Goal: Task Accomplishment & Management: Use online tool/utility

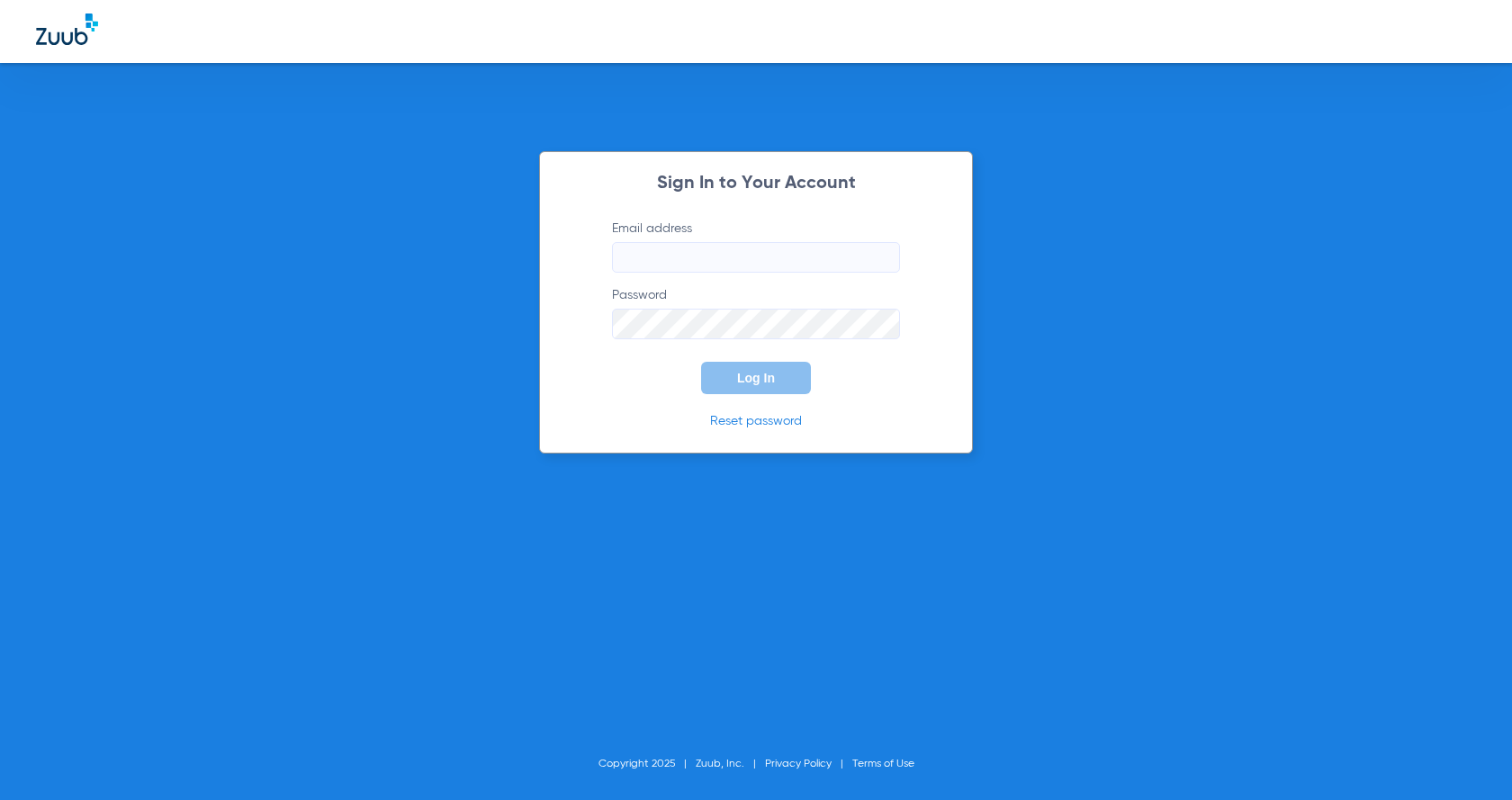
click at [705, 256] on input "Email address" at bounding box center [756, 257] width 288 height 30
drag, startPoint x: 234, startPoint y: 441, endPoint x: 353, endPoint y: 418, distance: 121.2
click at [234, 441] on div "Sign In to Your Account Email address Required Password Log In Reset password C…" at bounding box center [756, 400] width 1512 height 800
paste input "[EMAIL_ADDRESS][DOMAIN_NAME]"
type input "[EMAIL_ADDRESS][DOMAIN_NAME]"
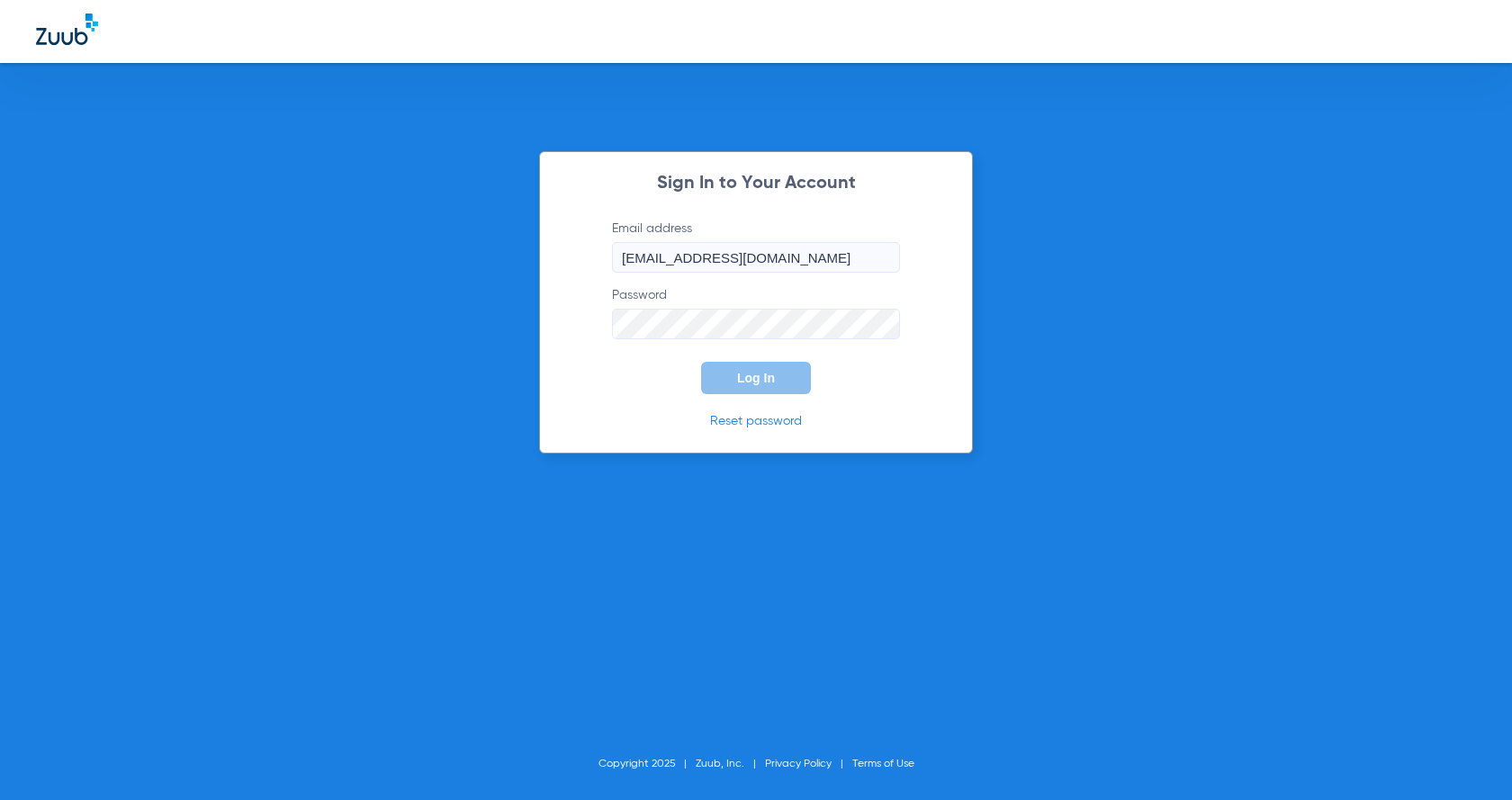
drag, startPoint x: 93, startPoint y: 390, endPoint x: 147, endPoint y: 382, distance: 54.6
click at [93, 390] on div "Sign In to Your Account Email address [EMAIL_ADDRESS][DOMAIN_NAME] Password Log…" at bounding box center [756, 400] width 1512 height 800
click at [777, 386] on button "Log In" at bounding box center [755, 377] width 110 height 32
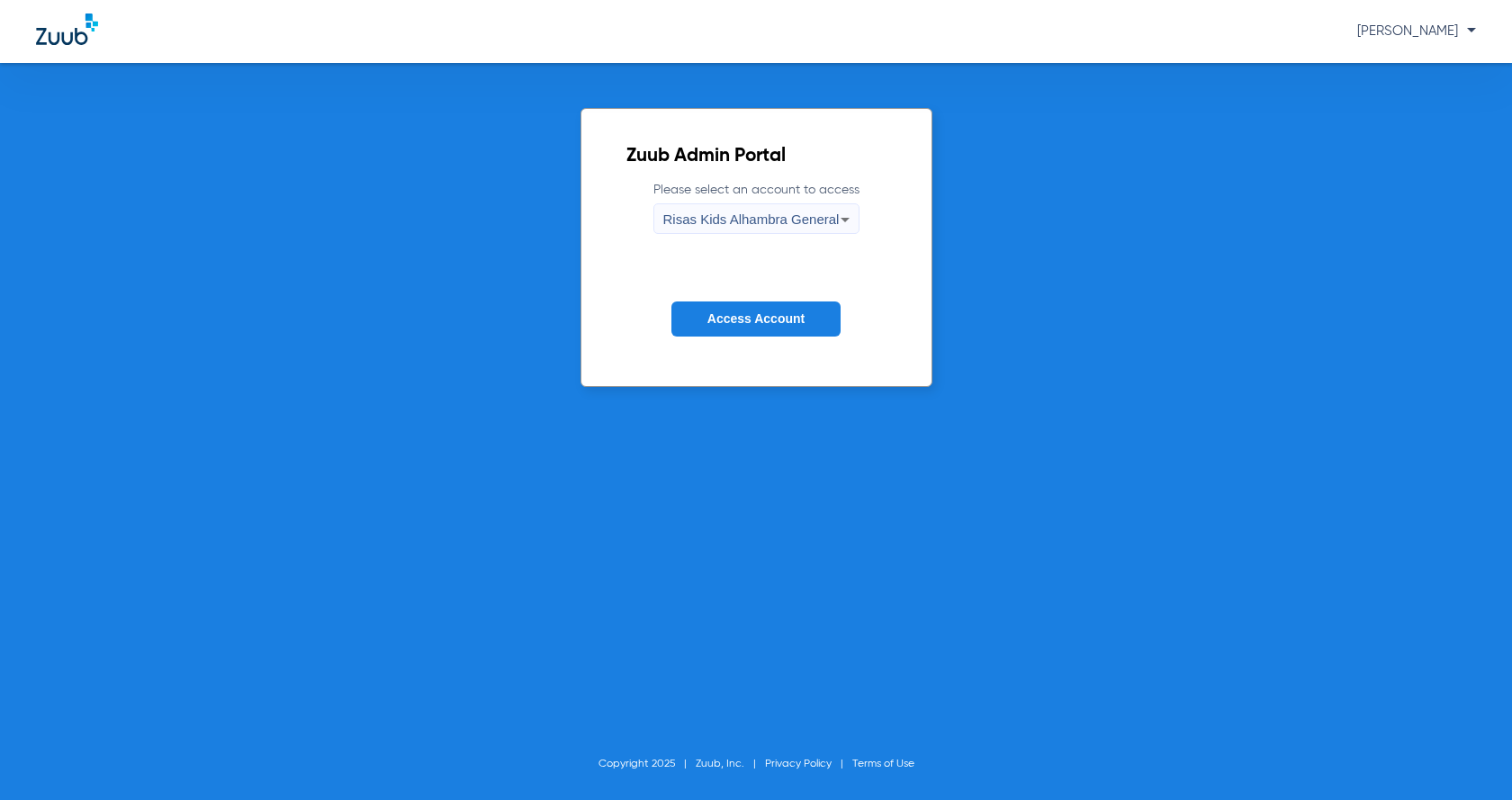
click at [774, 305] on button "Access Account" at bounding box center [755, 319] width 169 height 35
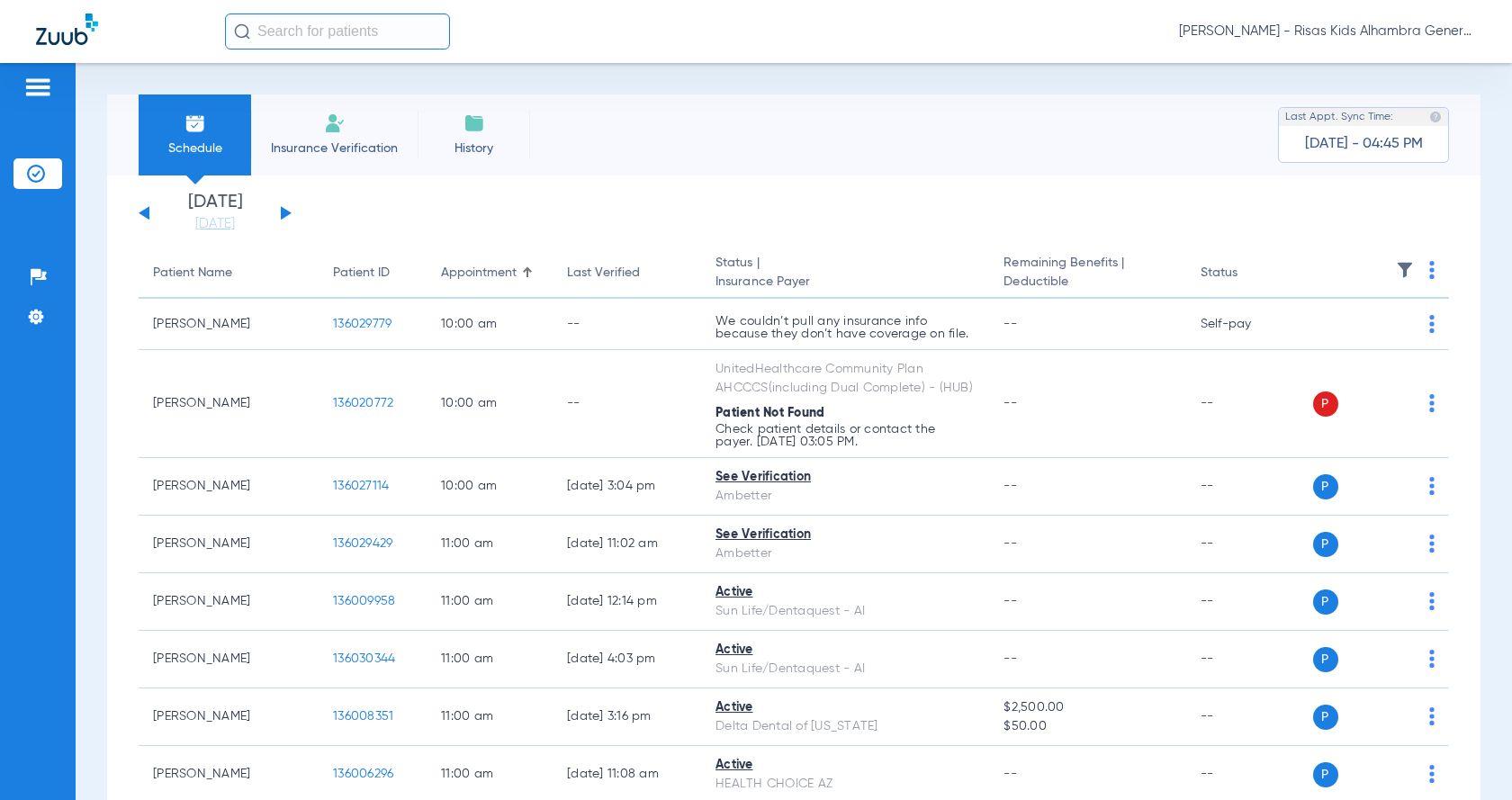
click at [324, 126] on img at bounding box center [334, 123] width 21 height 21
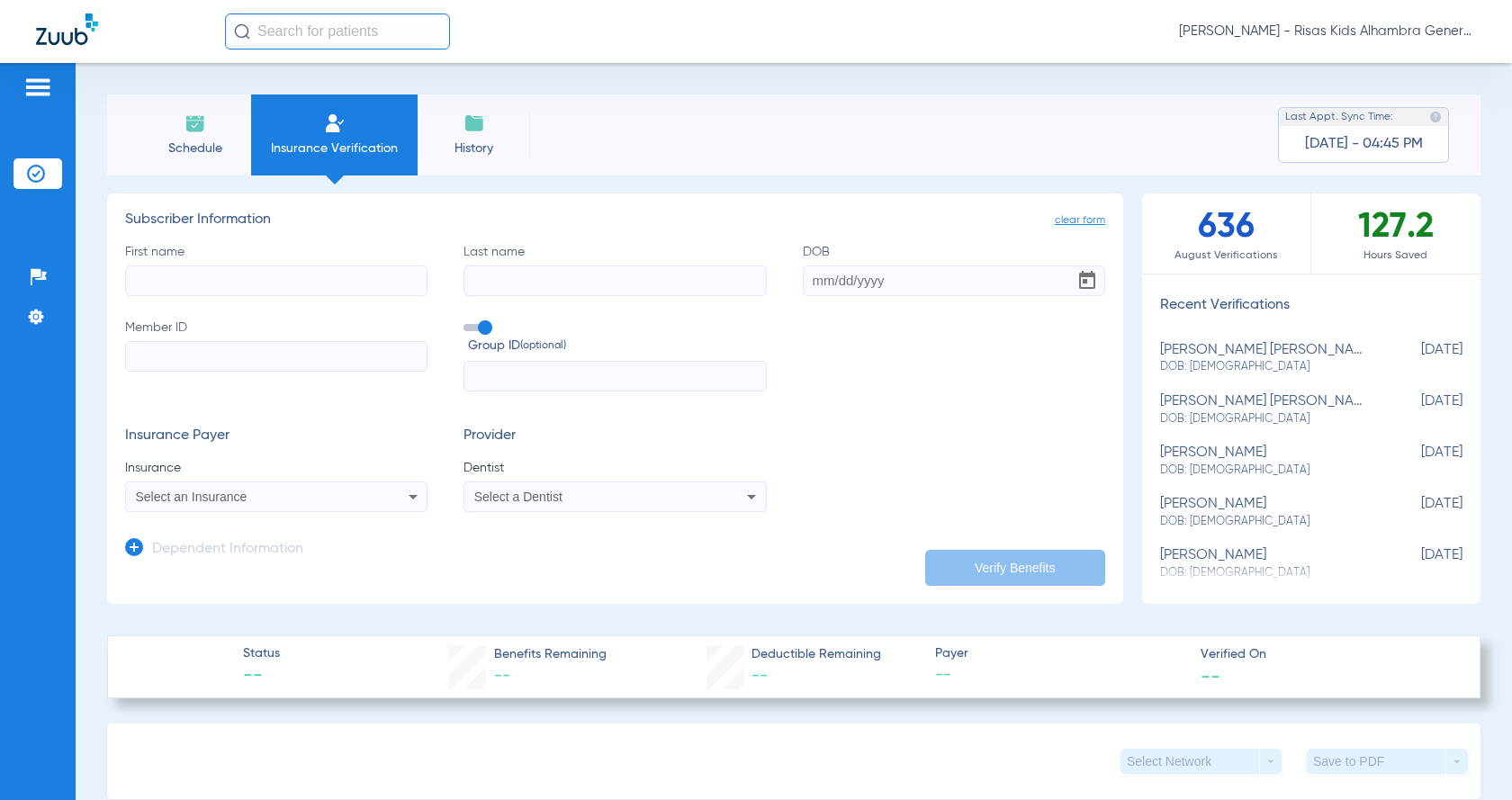
drag, startPoint x: 347, startPoint y: 290, endPoint x: 327, endPoint y: 264, distance: 32.8
click at [343, 290] on input "First name" at bounding box center [277, 280] width 302 height 30
type input "[PERSON_NAME]"
click at [494, 281] on input "Last name" at bounding box center [615, 280] width 302 height 30
type input "[PERSON_NAME]"
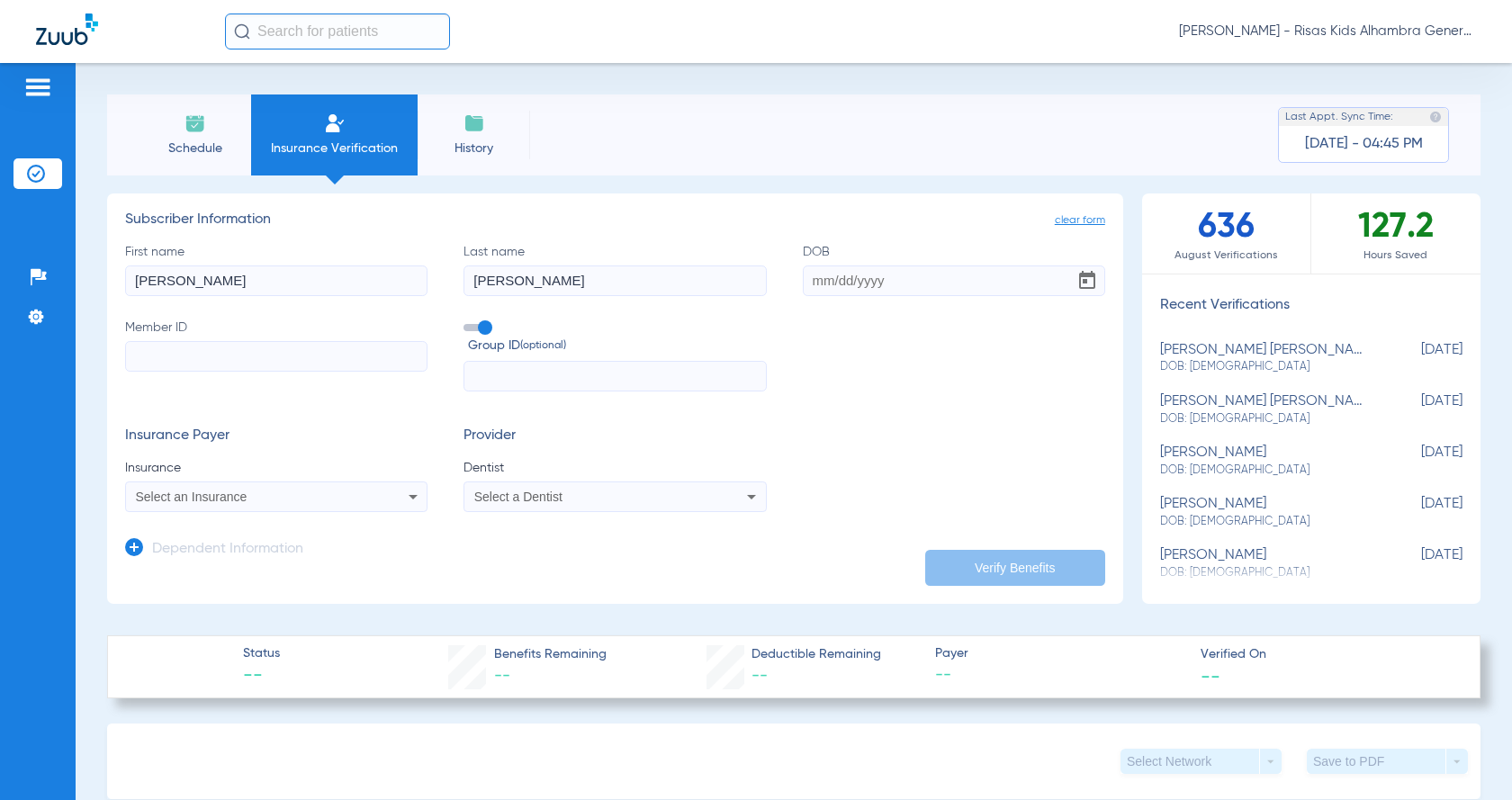
click at [254, 352] on input "Member ID" at bounding box center [277, 356] width 302 height 30
type input "20230177732"
click at [894, 275] on input "DOB" at bounding box center [954, 280] width 302 height 30
paste input "[DATE]"
type input "[DATE]"
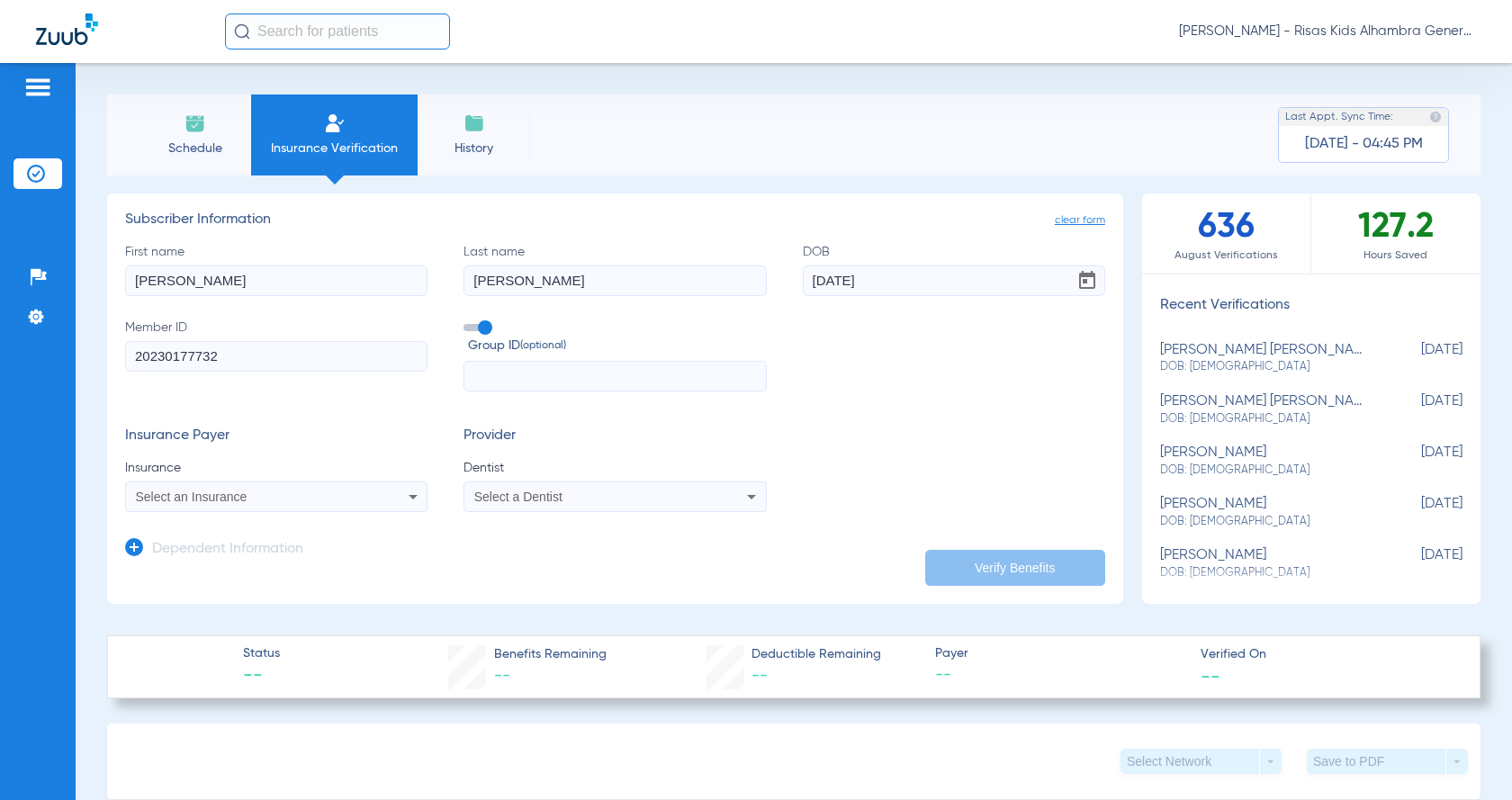
click at [287, 500] on div "Select an Insurance" at bounding box center [248, 497] width 226 height 13
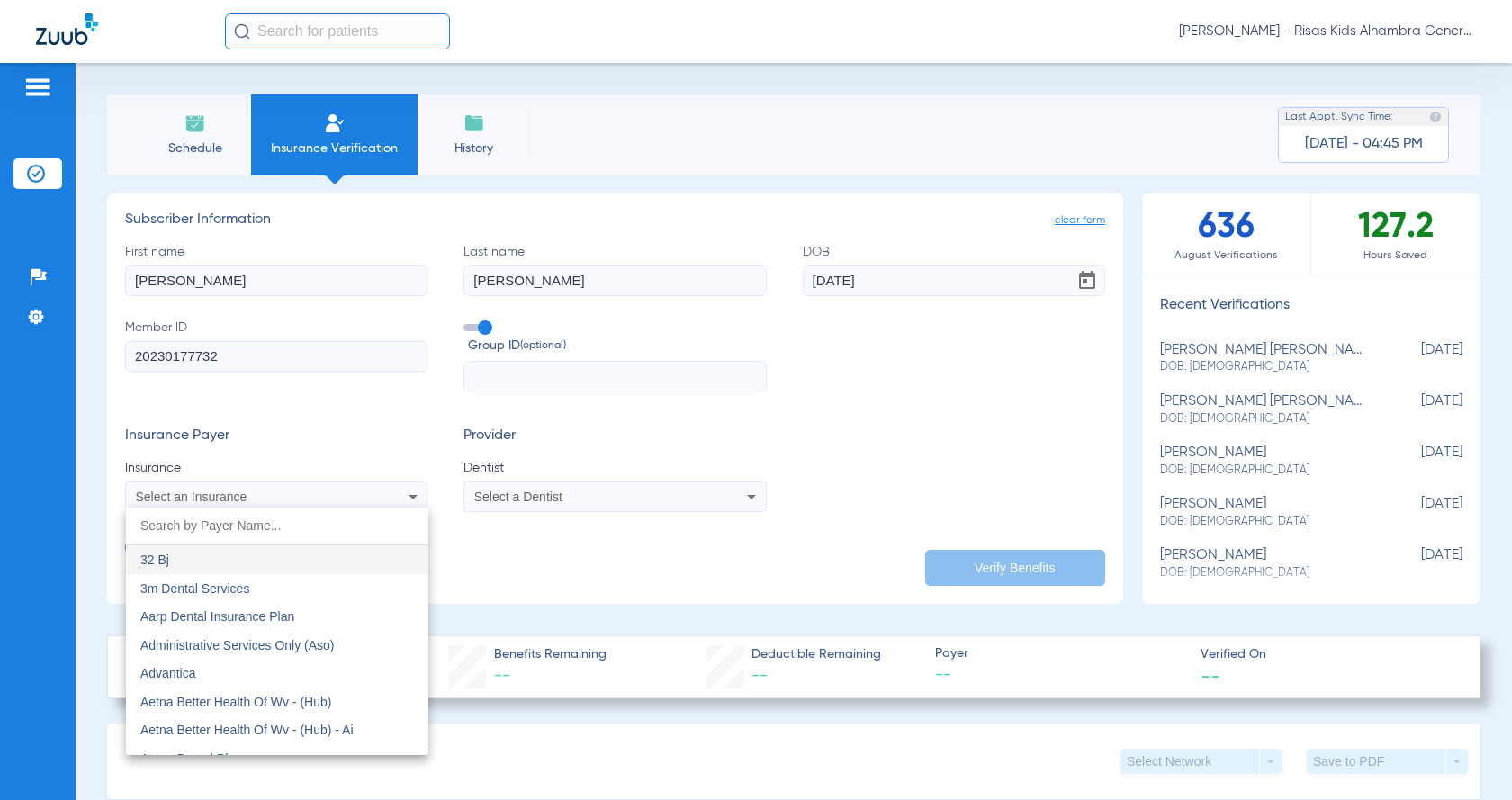
scroll to position [60, 0]
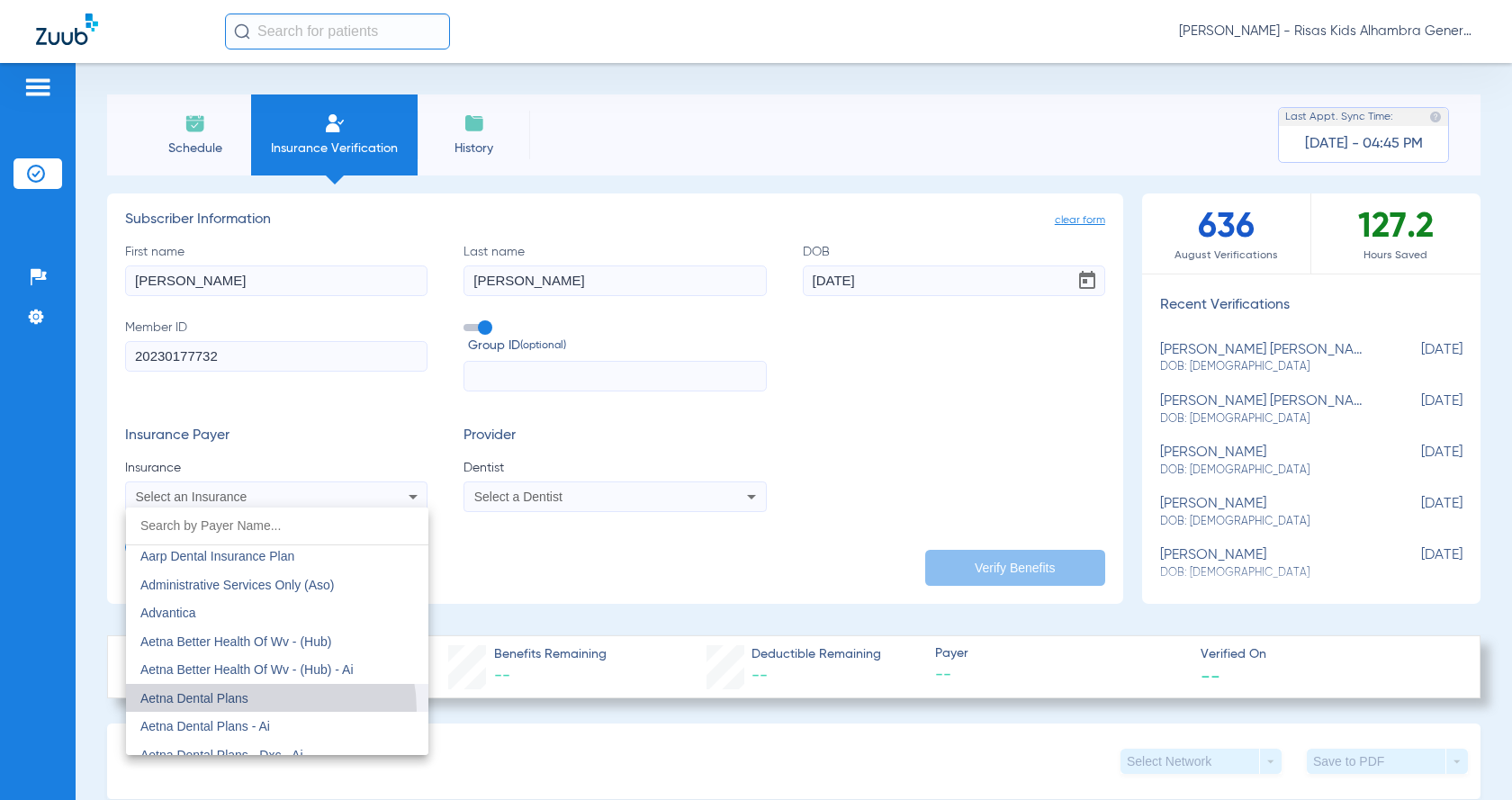
click at [252, 710] on mat-option "Aetna Dental Plans" at bounding box center [278, 698] width 302 height 29
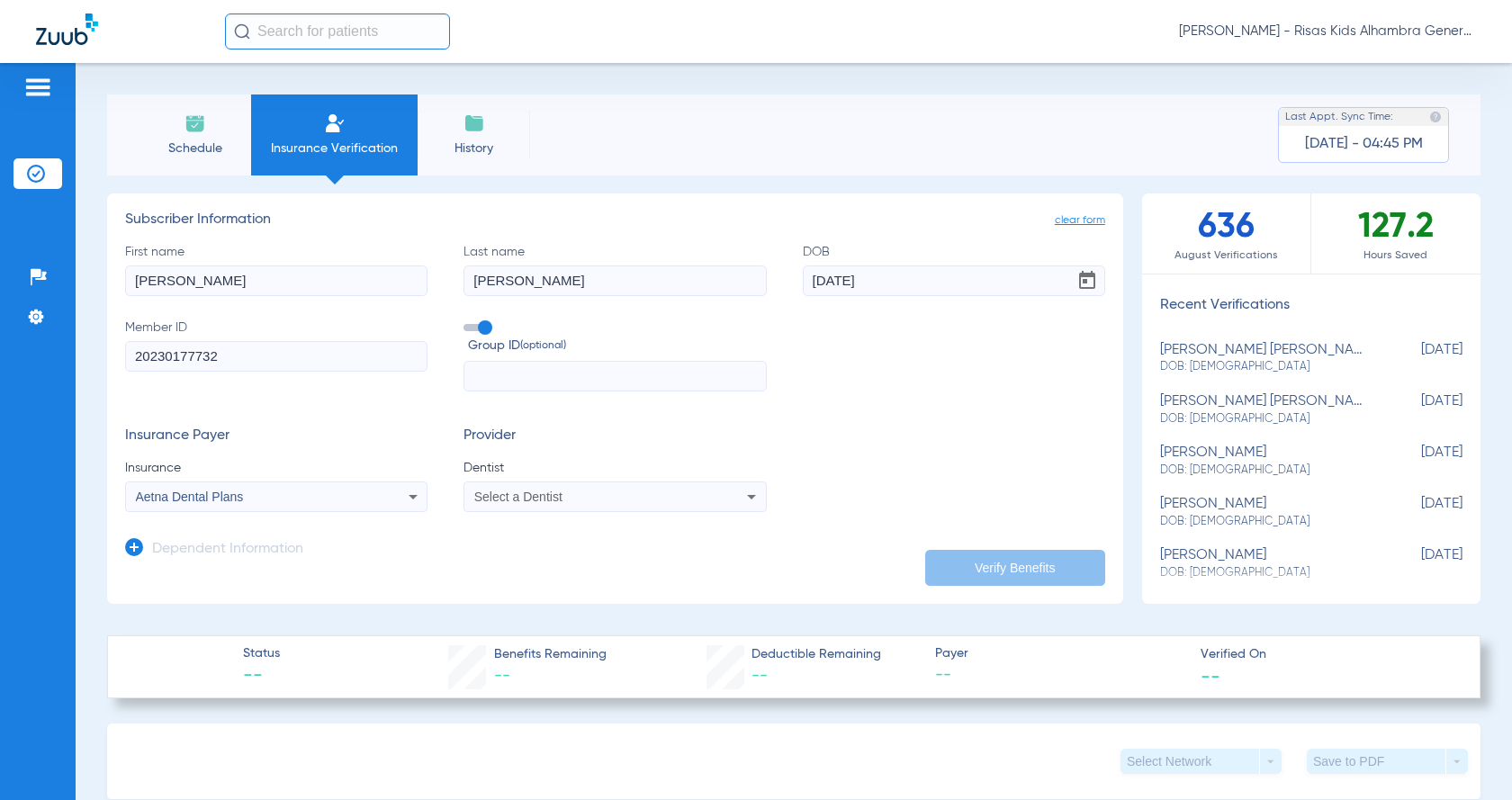
click at [623, 500] on div "Select a Dentist" at bounding box center [586, 497] width 226 height 13
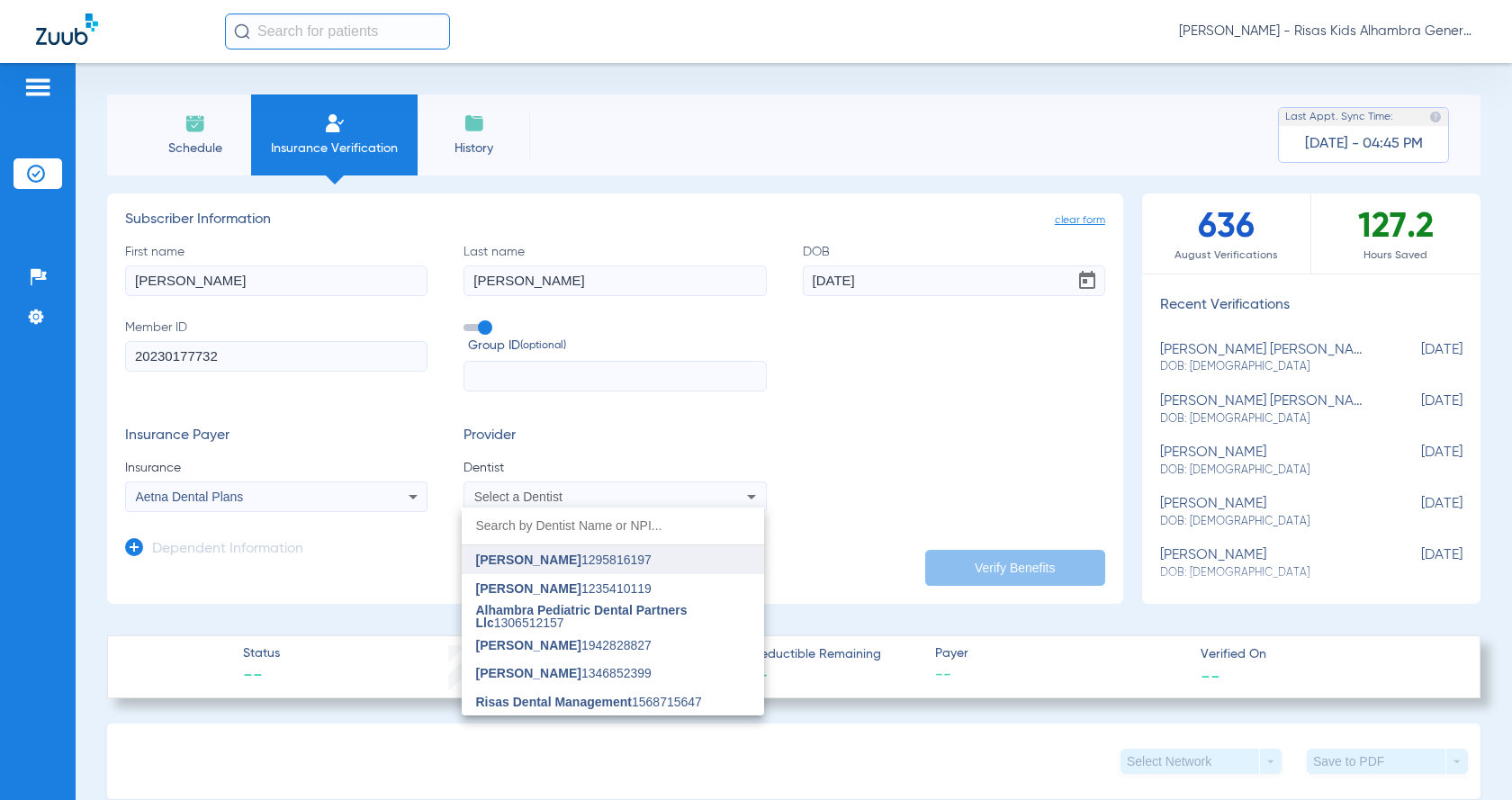
click at [562, 560] on span "[PERSON_NAME]" at bounding box center [528, 559] width 105 height 15
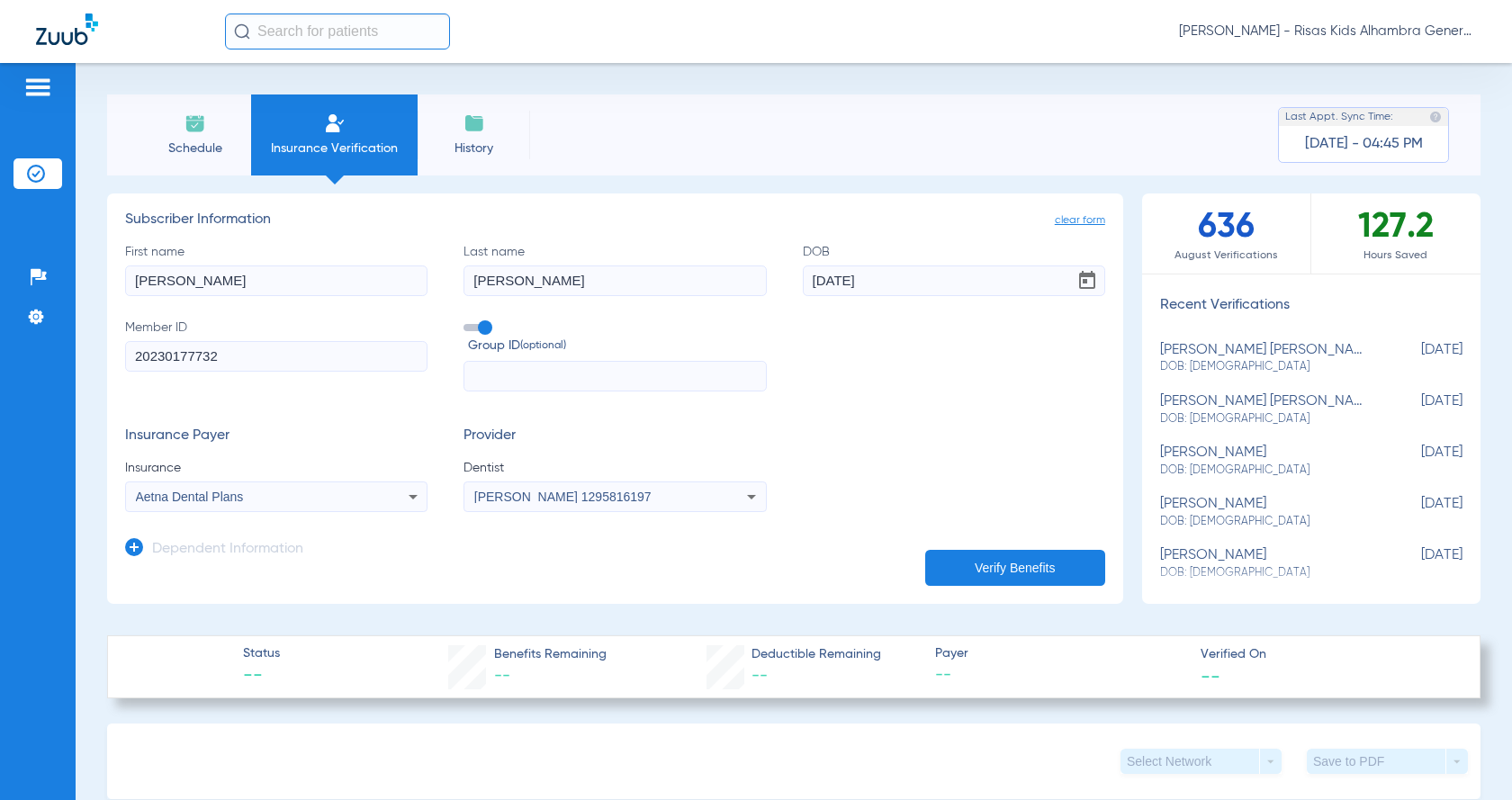
click at [983, 571] on button "Verify Benefits" at bounding box center [1014, 567] width 180 height 36
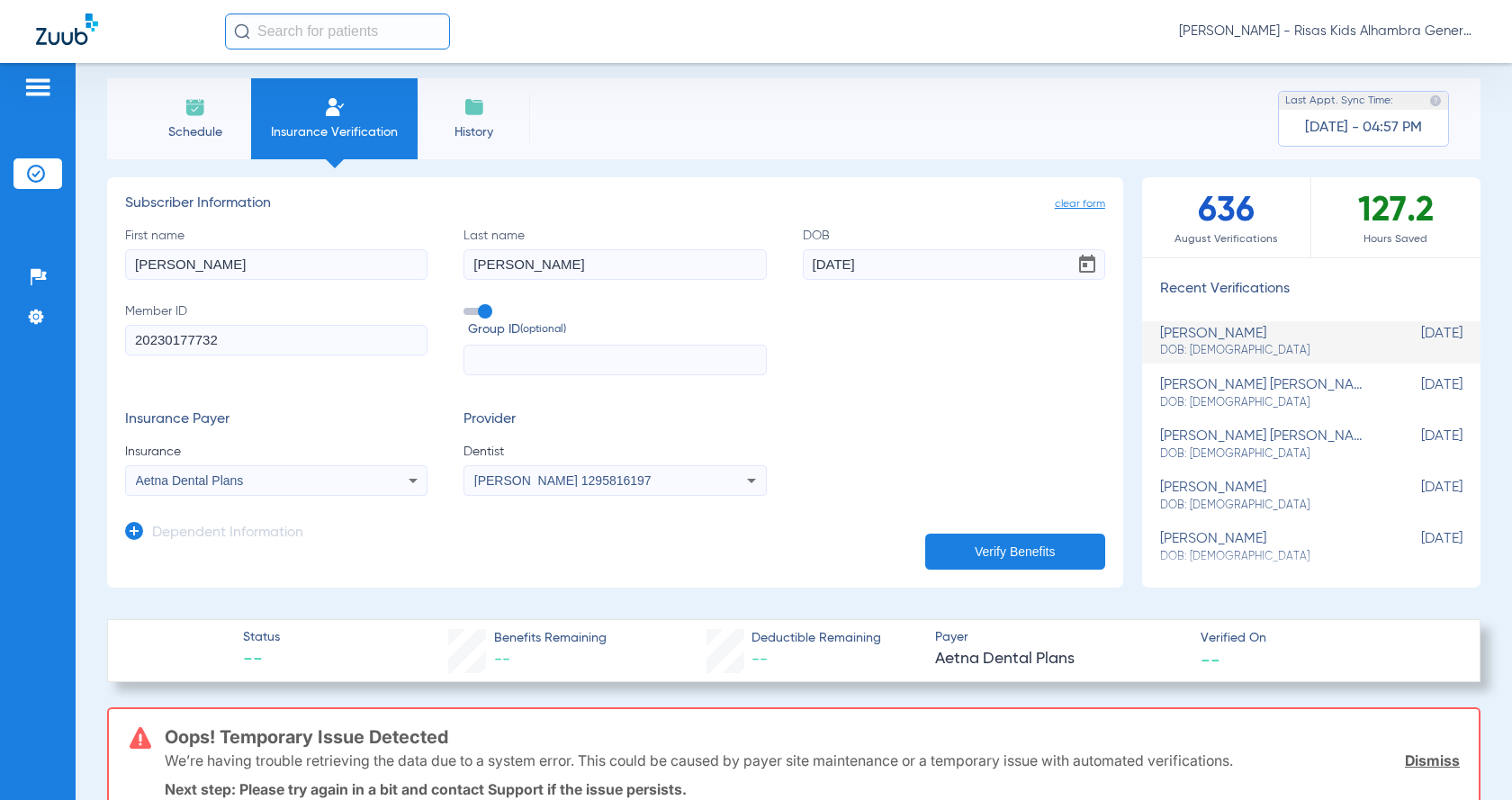
scroll to position [0, 0]
